Goal: Information Seeking & Learning: Learn about a topic

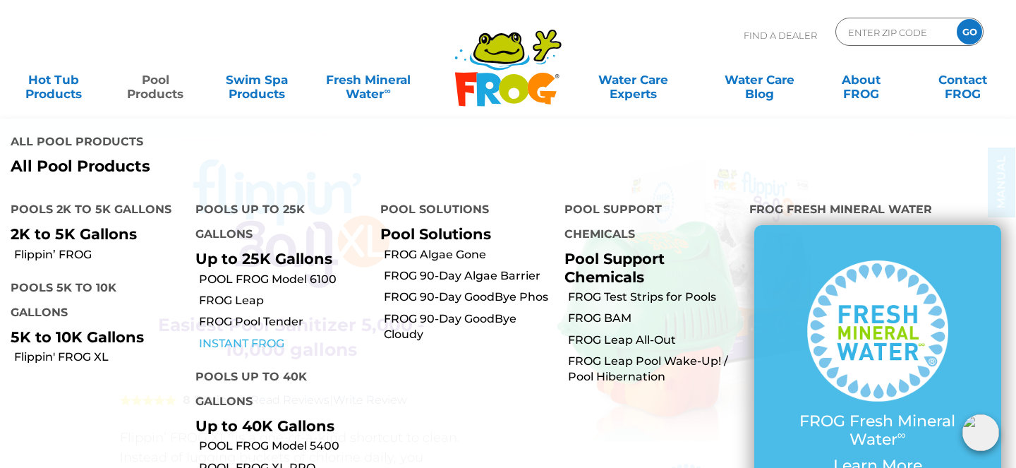
click at [266, 343] on link "INSTANT FROG" at bounding box center [284, 344] width 171 height 16
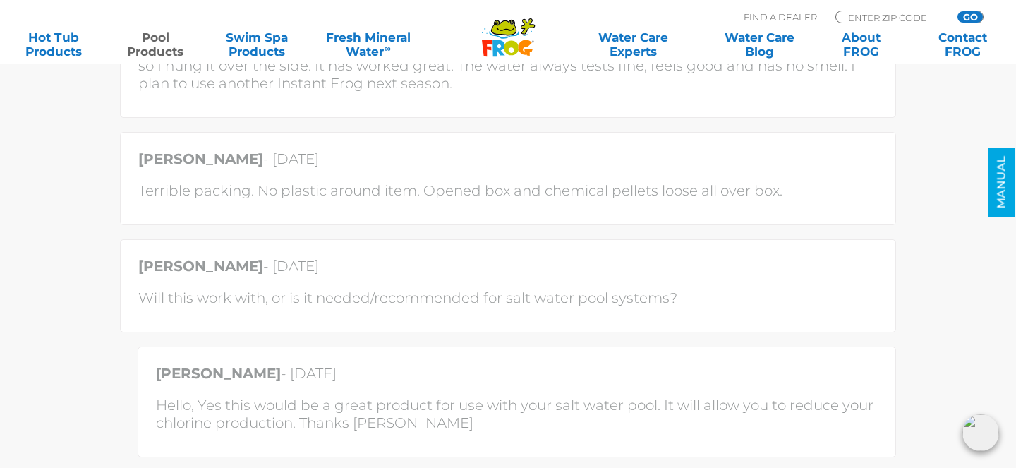
scroll to position [3449, 0]
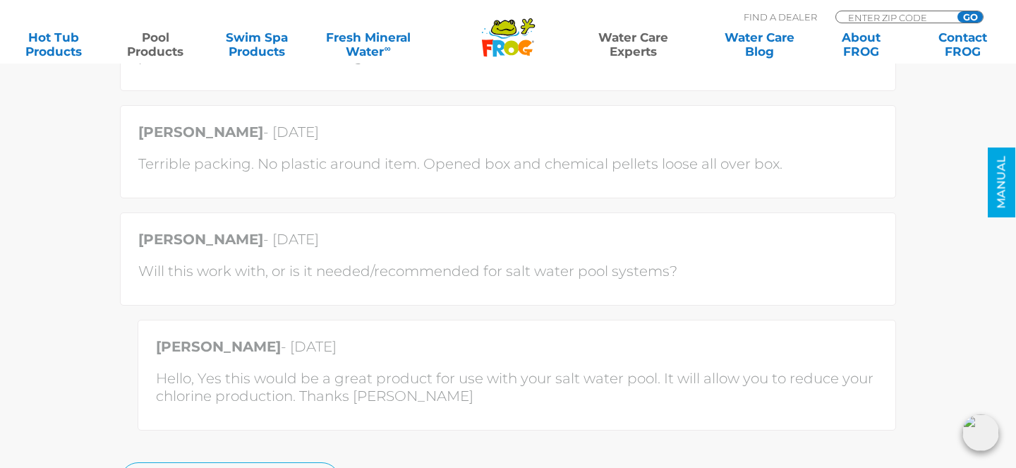
click at [629, 52] on link "Water Care Experts" at bounding box center [632, 44] width 128 height 28
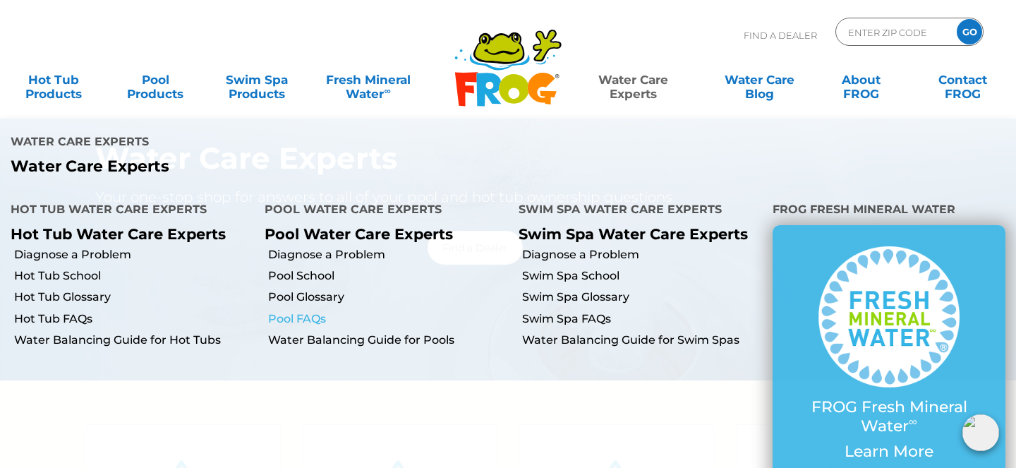
click at [317, 326] on link "Pool FAQs" at bounding box center [388, 319] width 240 height 16
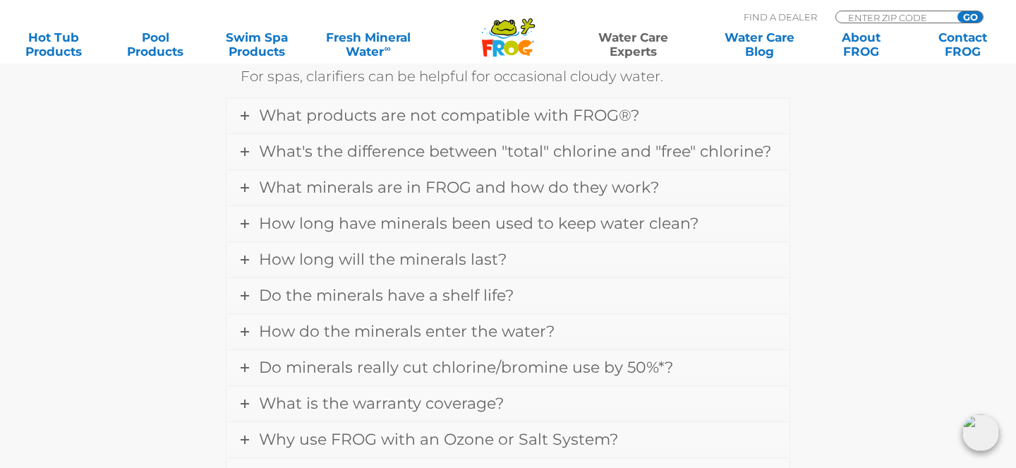
scroll to position [561, 0]
click at [490, 123] on span "What products are not compatible with FROG®?" at bounding box center [449, 114] width 380 height 19
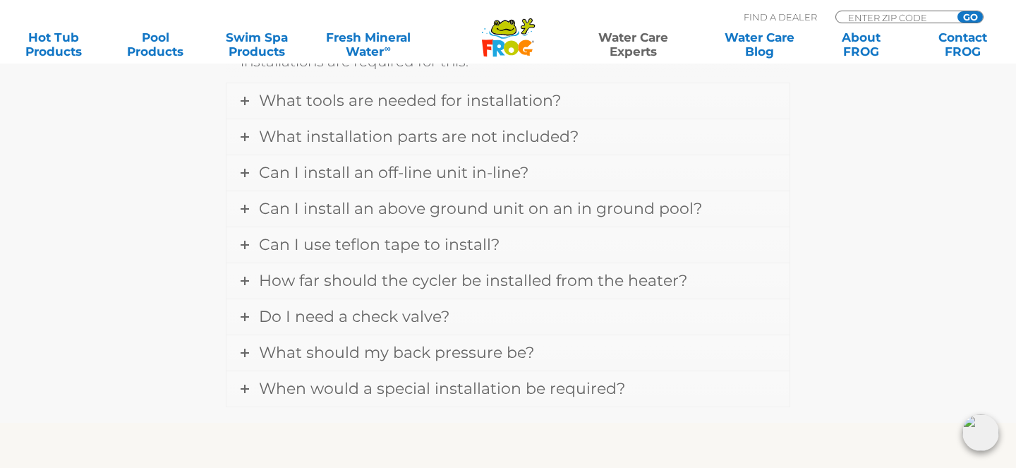
scroll to position [2083, 0]
click at [427, 169] on span "Can I install an off-line unit in-line?" at bounding box center [393, 174] width 269 height 19
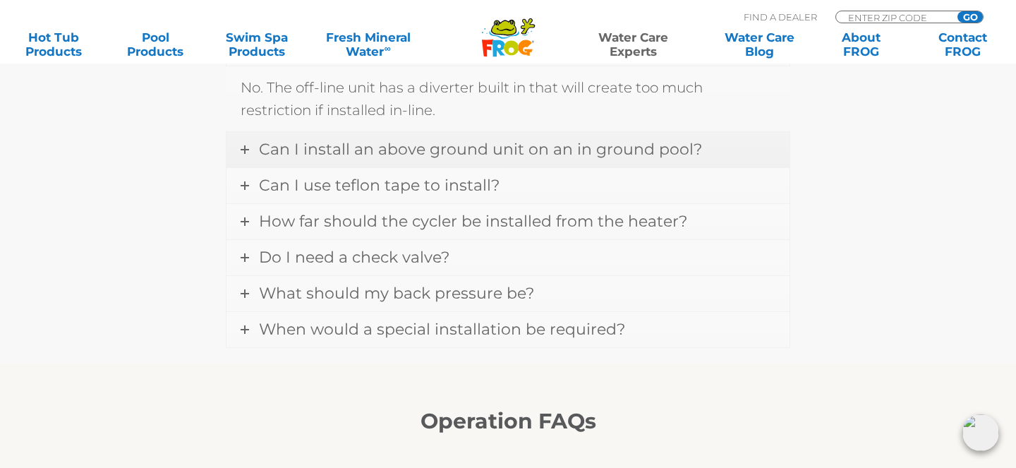
scroll to position [2035, 0]
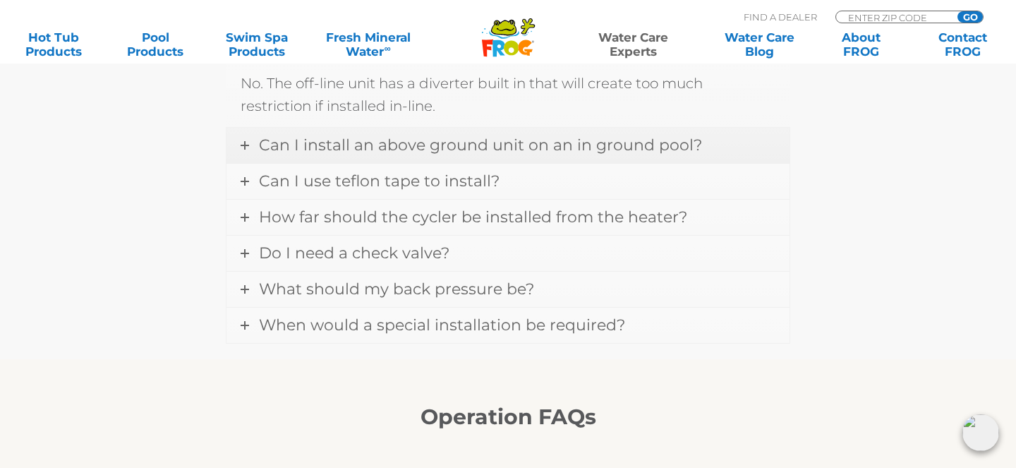
click at [412, 135] on span "Can I install an above ground unit on an in ground pool?" at bounding box center [480, 144] width 443 height 19
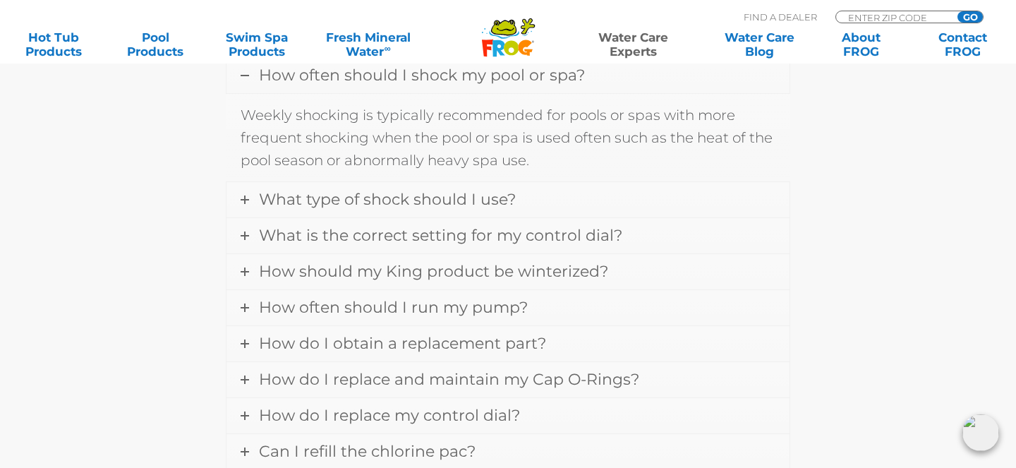
scroll to position [2458, 0]
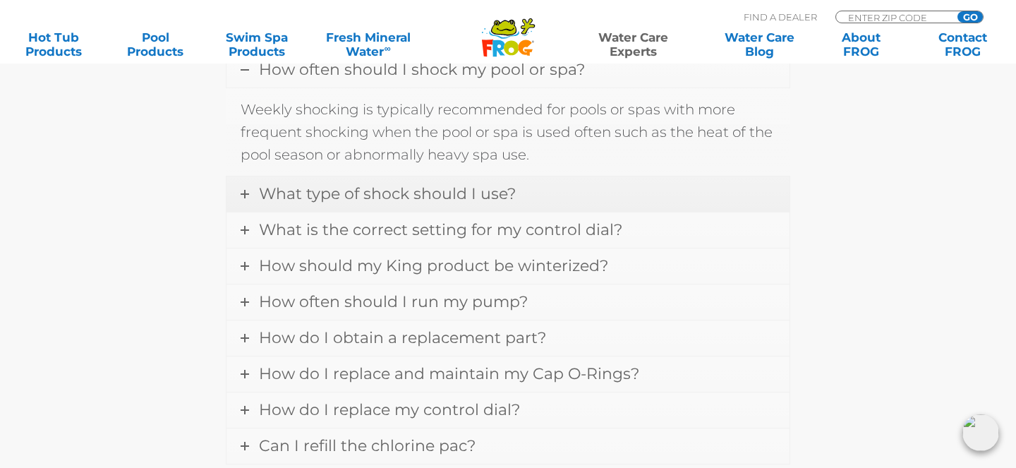
click at [408, 188] on link "What type of shock should I use?" at bounding box center [507, 193] width 563 height 35
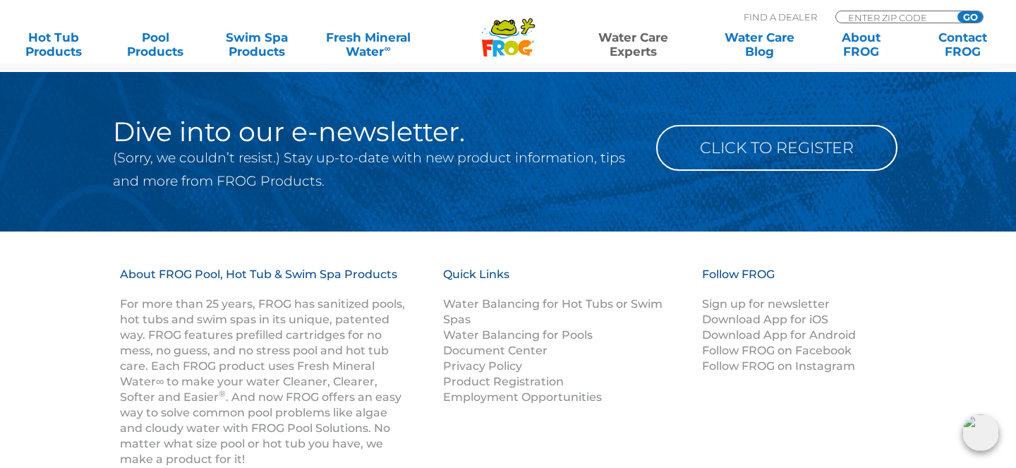
scroll to position [2894, 0]
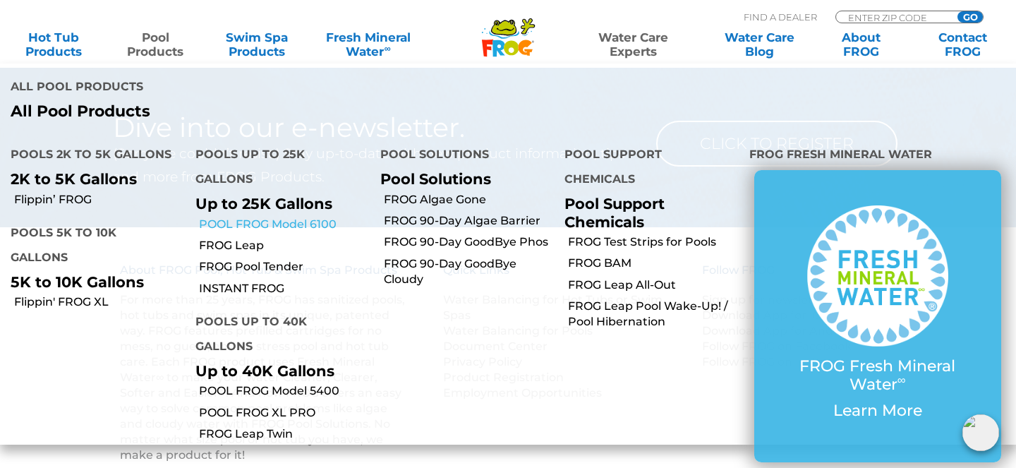
click at [244, 228] on link "POOL FROG Model 6100" at bounding box center [284, 225] width 171 height 16
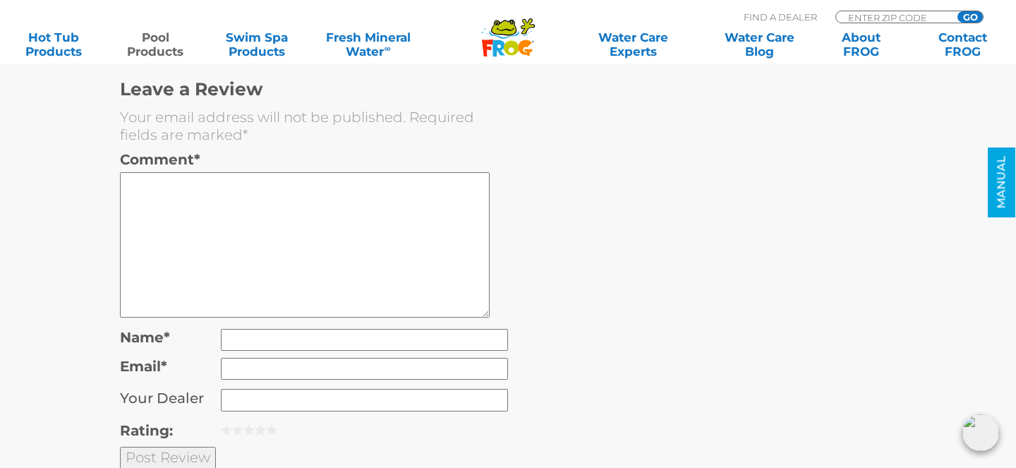
scroll to position [4172, 0]
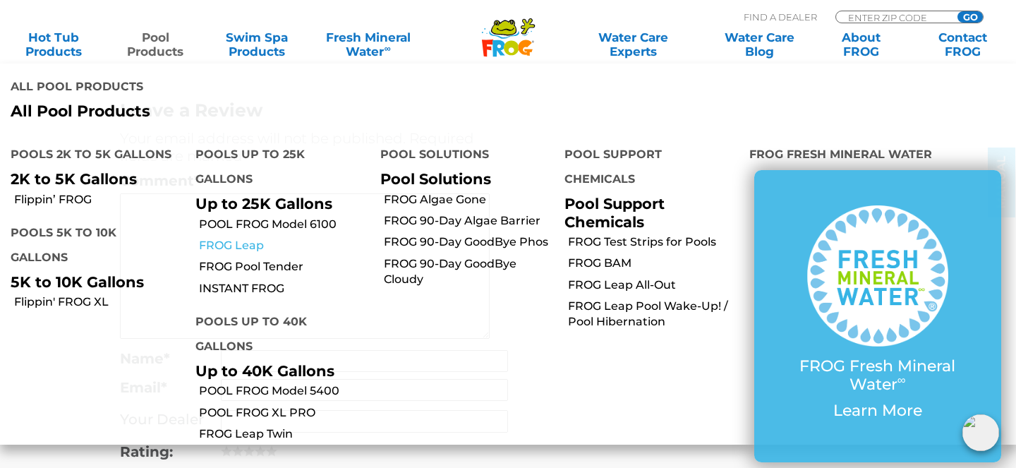
click at [247, 245] on link "FROG Leap" at bounding box center [284, 246] width 171 height 16
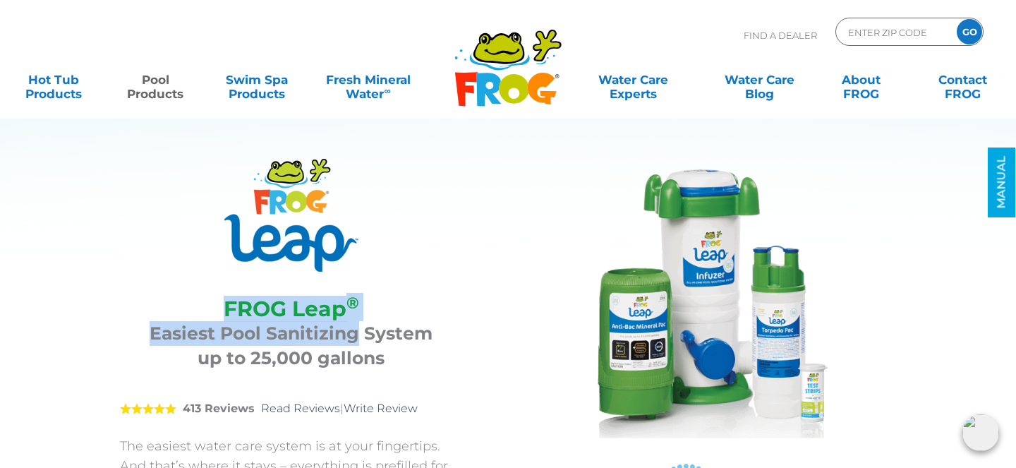
drag, startPoint x: 224, startPoint y: 303, endPoint x: 355, endPoint y: 322, distance: 132.5
click at [356, 322] on div "FROG Leap ® Easiest Pool Sanitizing System up to 25,000 gallons" at bounding box center [291, 330] width 342 height 102
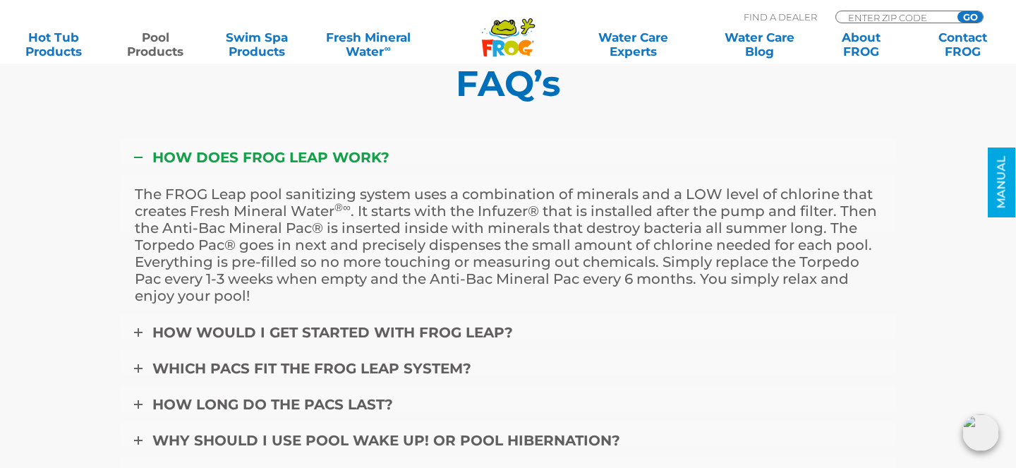
scroll to position [6007, 0]
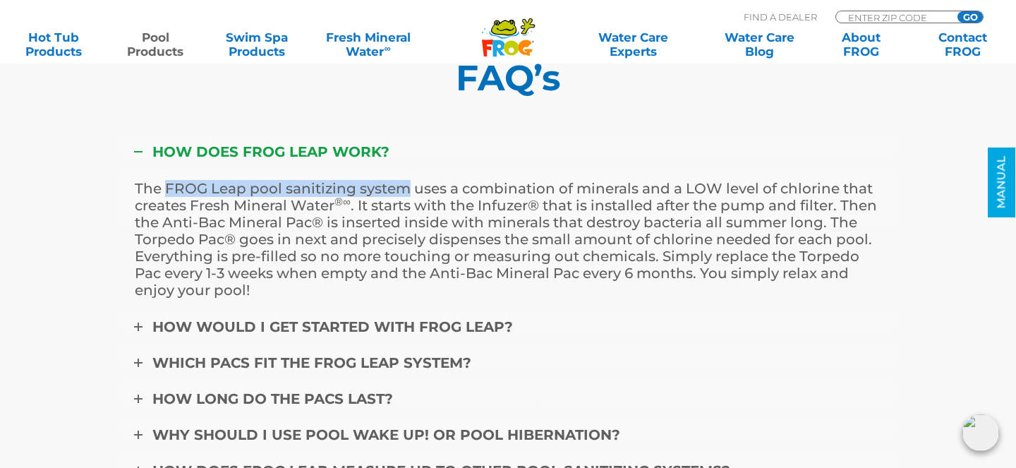
drag, startPoint x: 167, startPoint y: 167, endPoint x: 410, endPoint y: 173, distance: 243.4
click at [410, 180] on p "The FROG Leap pool sanitizing system uses a combination of minerals and a LOW l…" at bounding box center [508, 239] width 746 height 118
copy p "FROG Leap pool sanitizing system"
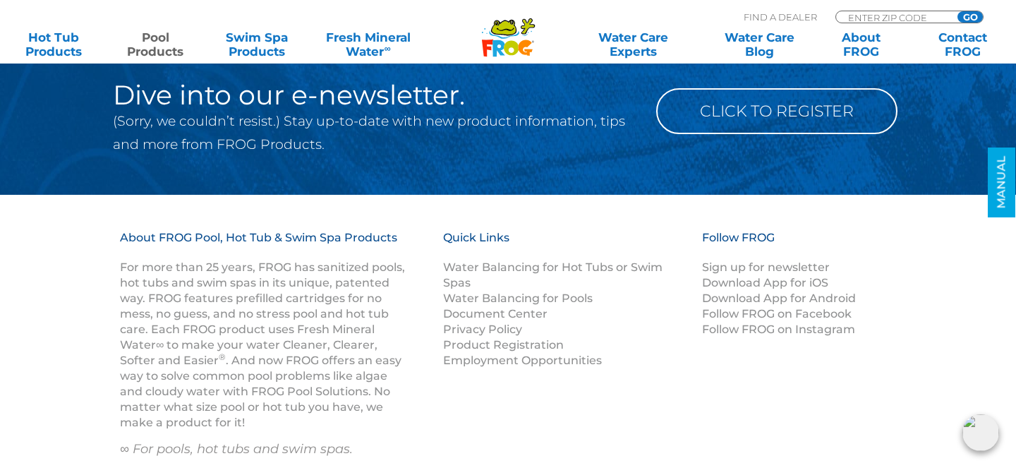
scroll to position [7454, 0]
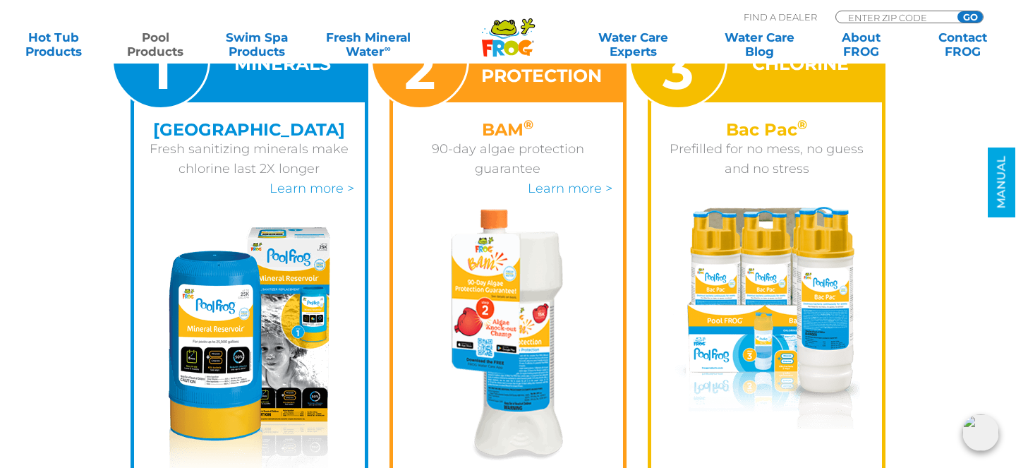
scroll to position [2096, 0]
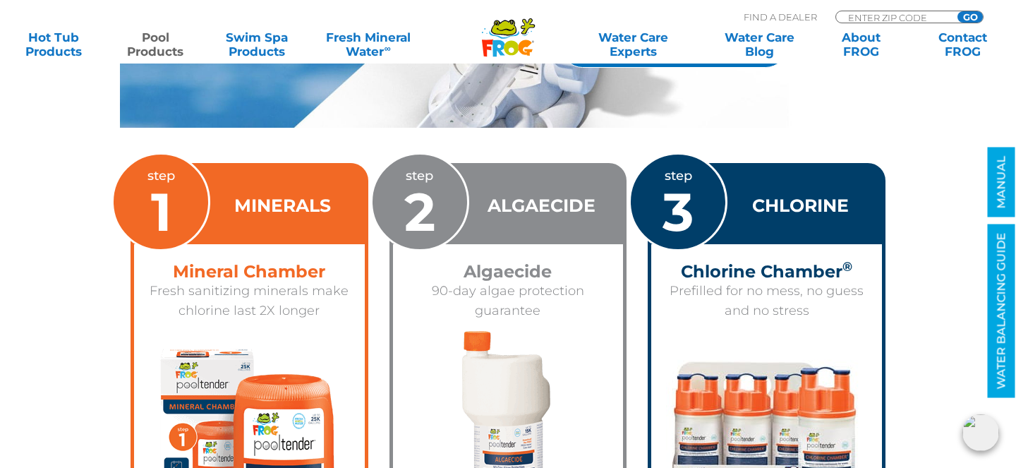
scroll to position [1950, 0]
